Goal: Find specific page/section: Find specific page/section

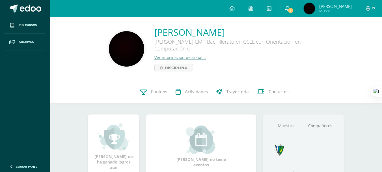
click at [294, 8] on span "1" at bounding box center [291, 10] width 6 height 6
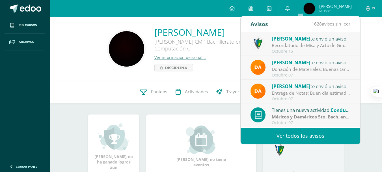
click at [315, 10] on img at bounding box center [309, 8] width 11 height 11
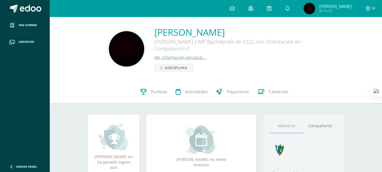
click at [188, 56] on link "Ver información personal..." at bounding box center [179, 57] width 51 height 5
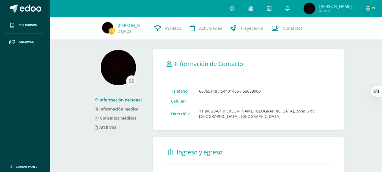
scroll to position [170, 0]
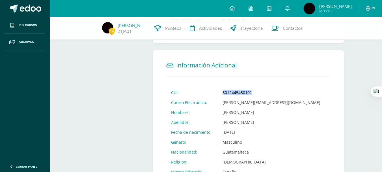
drag, startPoint x: 256, startPoint y: 86, endPoint x: 221, endPoint y: 83, distance: 34.9
click at [221, 87] on td "3012445450101" at bounding box center [271, 92] width 107 height 10
